Goal: Task Accomplishment & Management: Use online tool/utility

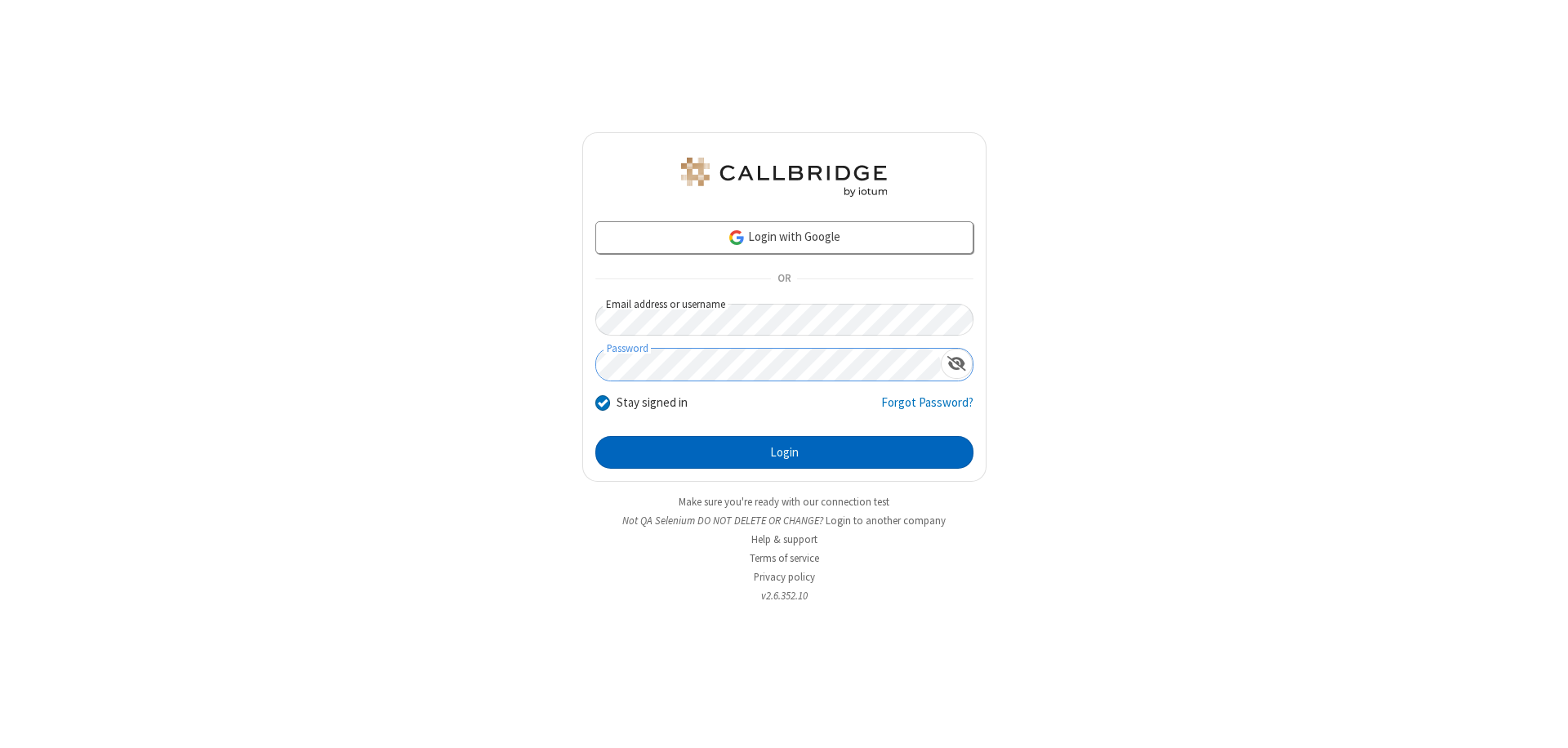
click at [784, 453] on button "Login" at bounding box center [784, 453] width 378 height 33
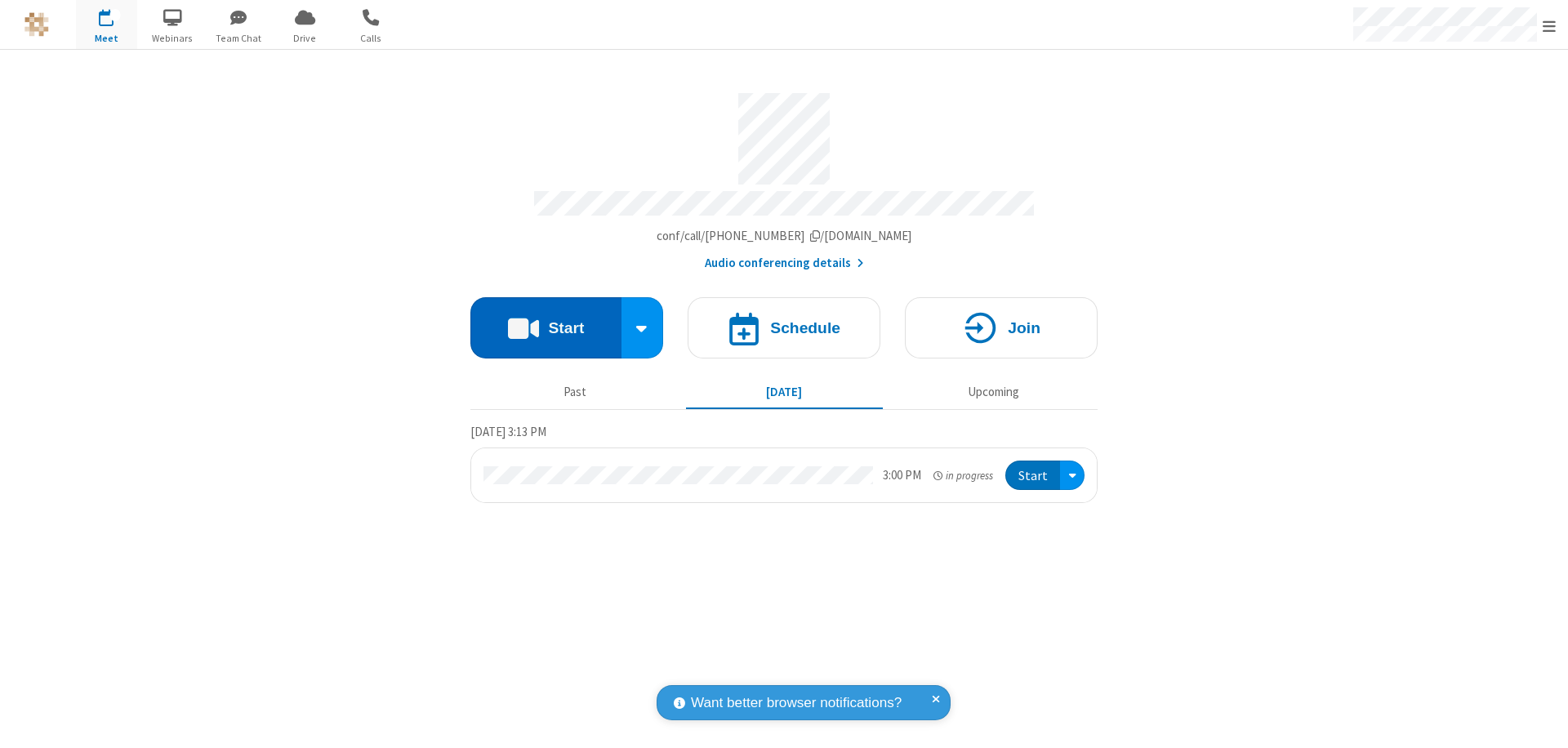
click at [546, 320] on button "Start" at bounding box center [545, 327] width 151 height 61
